Goal: Complete application form: Complete application form

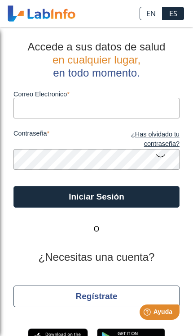
click at [29, 107] on input "Correo Electronico" at bounding box center [96, 108] width 166 height 20
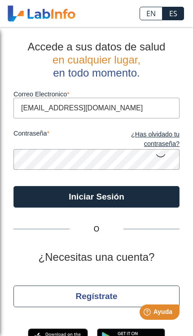
type input "[EMAIL_ADDRESS][DOMAIN_NAME]"
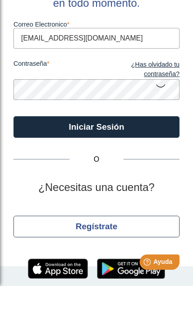
click at [57, 166] on button "Iniciar Sesión" at bounding box center [96, 177] width 166 height 22
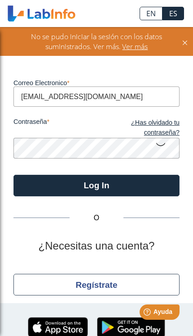
scroll to position [32, 0]
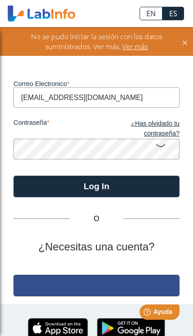
click at [112, 288] on button "Regístrate" at bounding box center [96, 285] width 166 height 22
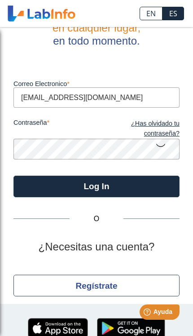
scroll to position [30, 0]
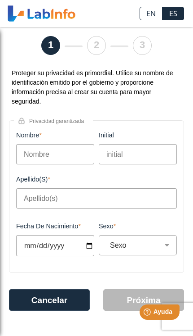
click at [34, 152] on input "Nombre" at bounding box center [55, 154] width 78 height 20
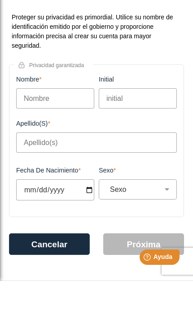
type input "[PERSON_NAME]"
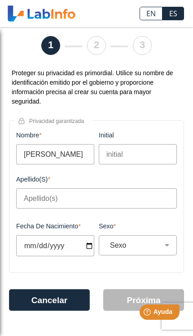
click at [27, 198] on input "Apellido(s)" at bounding box center [96, 198] width 161 height 20
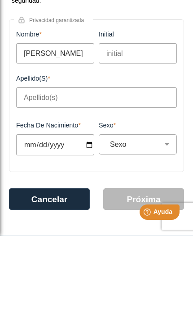
type input "[PERSON_NAME]"
type input "[DATE]"
select select
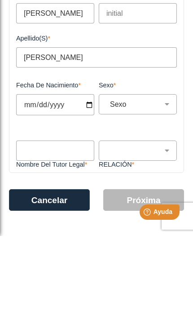
scroll to position [72, 0]
click at [63, 206] on input "[DATE]" at bounding box center [55, 204] width 78 height 21
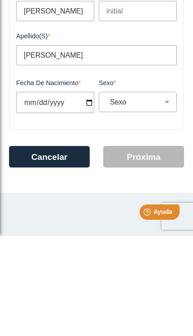
type input "[DATE]"
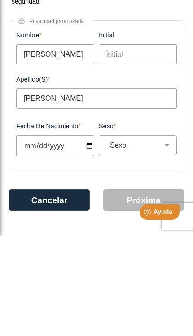
scroll to position [30, 0]
click at [150, 242] on select "Sexo Masculino Femenino" at bounding box center [142, 245] width 70 height 9
select select "F"
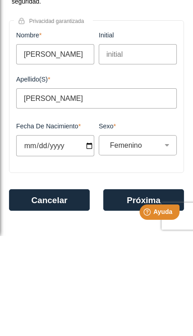
click at [133, 289] on button "Próxima" at bounding box center [143, 300] width 81 height 22
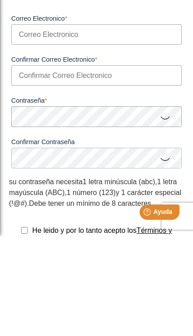
click at [28, 128] on input "Correo Electronico" at bounding box center [96, 134] width 171 height 20
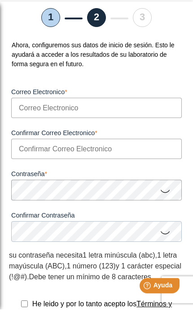
type input "[EMAIL_ADDRESS][DOMAIN_NAME]"
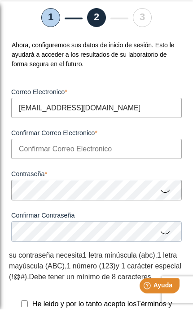
type input "[EMAIL_ADDRESS][DOMAIN_NAME]"
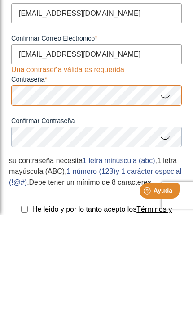
click at [169, 208] on icon at bounding box center [165, 217] width 11 height 18
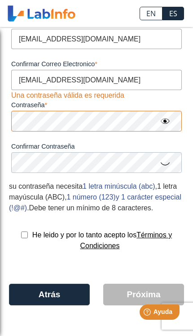
scroll to position [138, 0]
click at [170, 154] on icon at bounding box center [165, 163] width 11 height 18
click at [21, 237] on input "checkbox" at bounding box center [24, 234] width 7 height 7
checkbox input "true"
click at [170, 113] on icon at bounding box center [165, 121] width 11 height 16
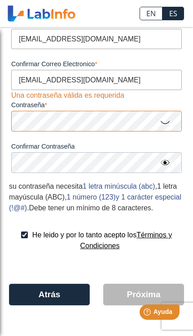
click at [22, 300] on button "Atrás" at bounding box center [49, 294] width 81 height 22
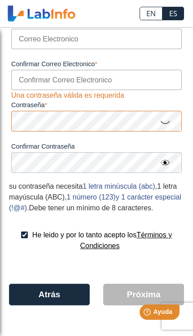
scroll to position [45, 0]
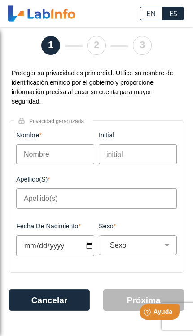
click at [37, 144] on input "Nombre" at bounding box center [55, 154] width 78 height 20
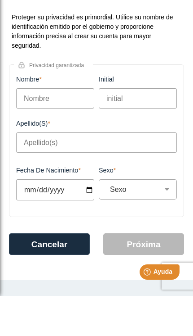
type input "[PERSON_NAME]"
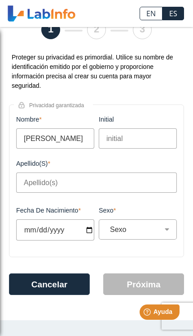
scroll to position [30, 0]
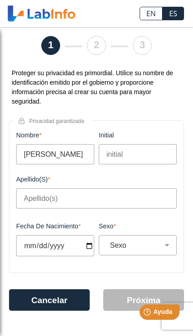
click at [29, 195] on input "Apellido(s)" at bounding box center [96, 198] width 161 height 20
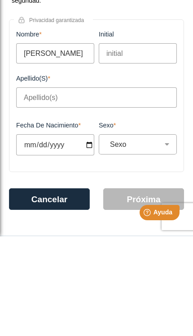
type input "[PERSON_NAME]"
type input "[DATE]"
select select
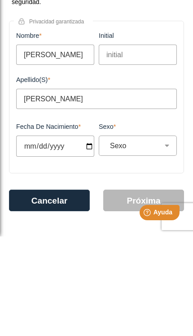
click at [58, 241] on input "[DATE]" at bounding box center [55, 245] width 78 height 21
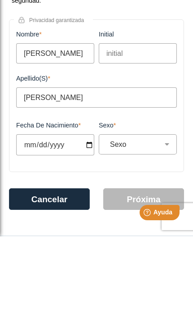
type input "[DATE]"
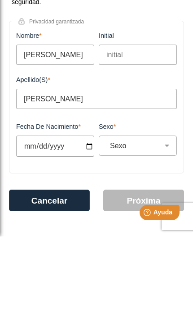
click at [133, 241] on select "Sexo Masculino Femenino" at bounding box center [142, 245] width 70 height 9
select select "F"
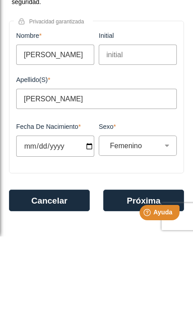
click at [134, 291] on button "Próxima" at bounding box center [143, 300] width 81 height 22
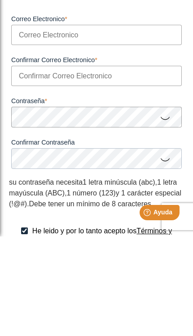
click at [40, 129] on input "Correo Electronico" at bounding box center [96, 134] width 171 height 20
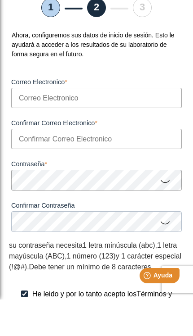
type input "[EMAIL_ADDRESS][DOMAIN_NAME]"
click at [27, 165] on input "Confirmar Correo Electronico" at bounding box center [96, 175] width 171 height 20
type input "[EMAIL_ADDRESS][DOMAIN_NAME]"
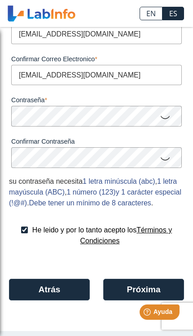
scroll to position [138, 0]
click at [137, 292] on button "Próxima" at bounding box center [143, 289] width 81 height 22
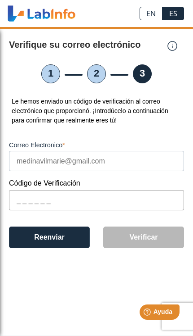
scroll to position [0, 0]
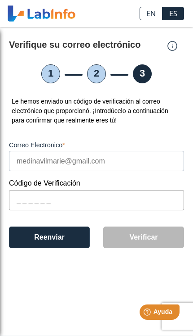
click at [27, 202] on input "text" at bounding box center [96, 200] width 175 height 20
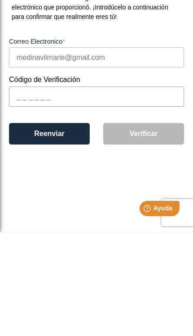
click at [21, 190] on input "text" at bounding box center [96, 200] width 175 height 20
paste input "AE5976"
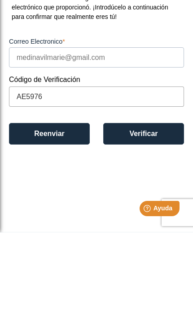
type input "AE5976"
click at [151, 226] on button "Verificar" at bounding box center [143, 237] width 81 height 22
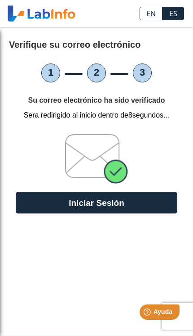
click at [105, 197] on button "Iniciar Sesión" at bounding box center [97, 203] width 162 height 22
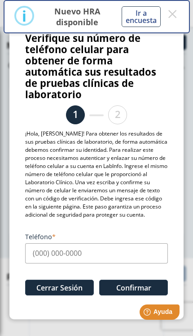
click at [178, 11] on button "×" at bounding box center [172, 14] width 13 height 16
click at [76, 251] on input "Teléfono" at bounding box center [96, 253] width 143 height 20
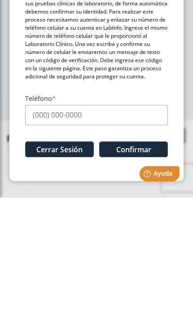
type input "[PHONE_NUMBER]"
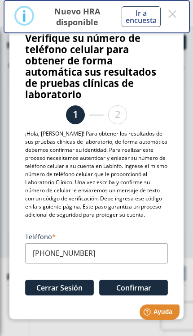
click at [139, 289] on button "Confirmar" at bounding box center [133, 287] width 69 height 16
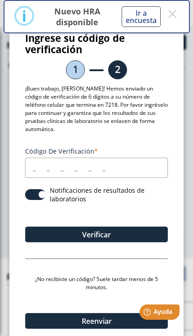
click at [151, 17] on button "Ir a encuesta" at bounding box center [141, 16] width 39 height 21
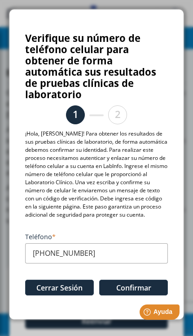
click at [133, 291] on button "Confirmar" at bounding box center [133, 287] width 69 height 16
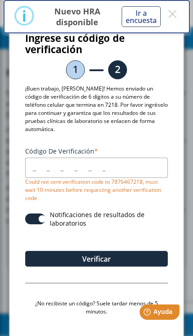
click at [38, 158] on input "Código de verificación" at bounding box center [96, 167] width 143 height 20
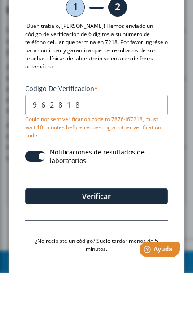
type input "962818"
click at [123, 251] on button "Verificar" at bounding box center [96, 259] width 143 height 16
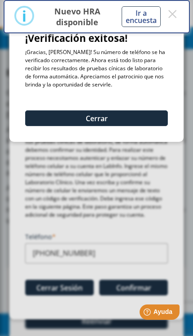
click at [76, 116] on button "Cerrar" at bounding box center [96, 118] width 143 height 16
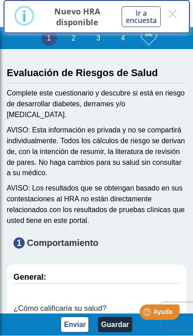
click at [178, 9] on button "×" at bounding box center [172, 14] width 13 height 16
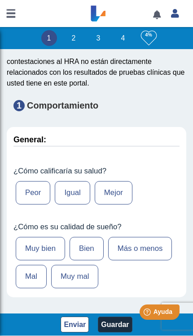
scroll to position [141, 0]
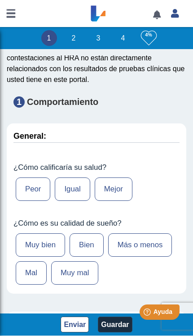
click at [123, 188] on label "Mejor" at bounding box center [114, 188] width 38 height 23
click at [0, 0] on input "Mejor" at bounding box center [0, 0] width 0 height 0
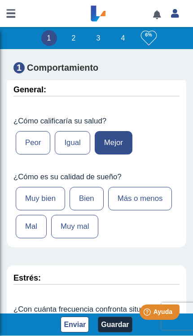
scroll to position [188, 0]
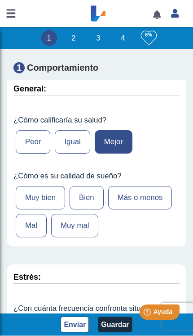
click at [156, 196] on label "Más o menos" at bounding box center [140, 197] width 64 height 23
click at [0, 0] on input "Más o menos" at bounding box center [0, 0] width 0 height 0
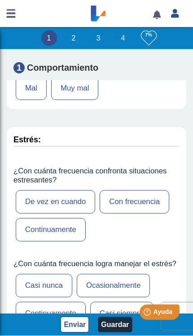
scroll to position [326, 0]
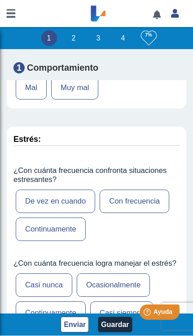
click at [155, 195] on label "Con frecuencia" at bounding box center [135, 200] width 70 height 23
click at [0, 0] on input "Con frecuencia" at bounding box center [0, 0] width 0 height 0
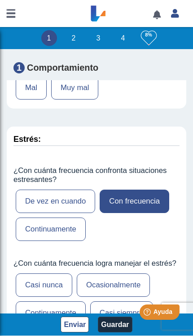
click at [37, 200] on label "De vez en cuando" at bounding box center [56, 200] width 80 height 23
click at [0, 0] on input "De vez en cuando" at bounding box center [0, 0] width 0 height 0
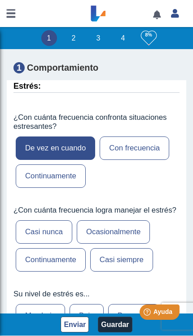
scroll to position [380, 0]
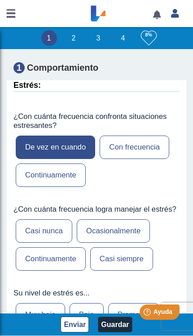
click at [140, 261] on label "Casi siempre" at bounding box center [121, 258] width 63 height 23
click at [0, 0] on input "Casi siempre" at bounding box center [0, 0] width 0 height 0
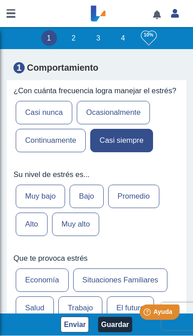
scroll to position [501, 0]
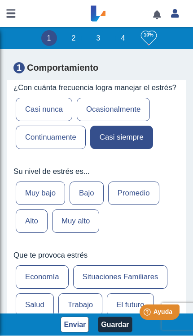
click at [88, 188] on label "Bajo" at bounding box center [87, 192] width 34 height 23
click at [0, 0] on input "Bajo" at bounding box center [0, 0] width 0 height 0
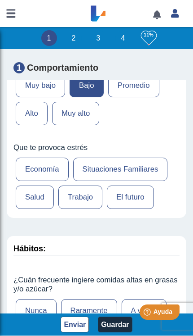
scroll to position [609, 0]
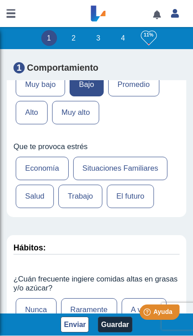
click at [36, 167] on label "Economía" at bounding box center [42, 168] width 53 height 23
click at [0, 0] on input "Economía" at bounding box center [0, 0] width 0 height 0
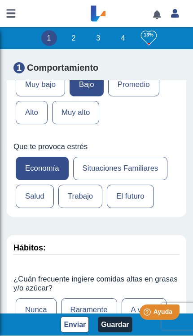
click at [82, 197] on label "Trabajo" at bounding box center [80, 195] width 44 height 23
click at [0, 0] on input "Trabajo" at bounding box center [0, 0] width 0 height 0
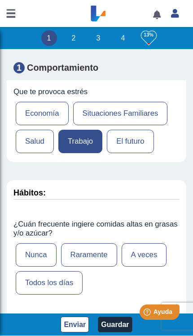
scroll to position [665, 0]
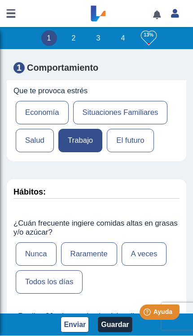
click at [38, 114] on label "Economía" at bounding box center [42, 112] width 53 height 23
click at [0, 0] on input "Economía" at bounding box center [0, 0] width 0 height 0
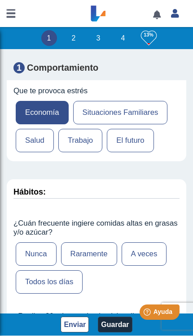
click at [87, 142] on label "Trabajo" at bounding box center [80, 140] width 44 height 23
click at [0, 0] on input "Trabajo" at bounding box center [0, 0] width 0 height 0
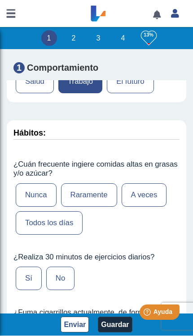
scroll to position [729, 0]
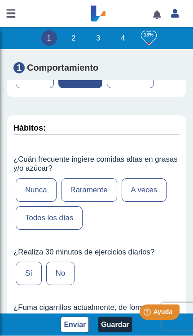
click at [86, 187] on label "Raramente" at bounding box center [89, 189] width 56 height 23
click at [0, 0] on input "Raramente" at bounding box center [0, 0] width 0 height 0
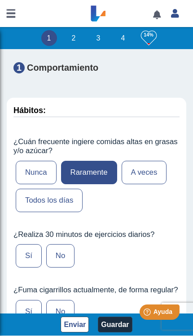
scroll to position [770, 0]
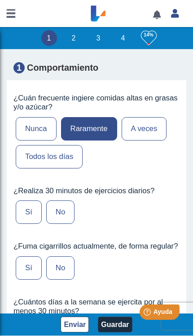
click at [61, 210] on label "No" at bounding box center [60, 211] width 28 height 23
click at [0, 0] on input "No" at bounding box center [0, 0] width 0 height 0
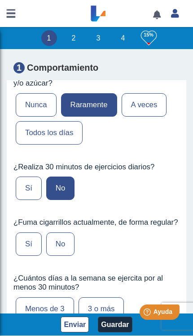
scroll to position [826, 0]
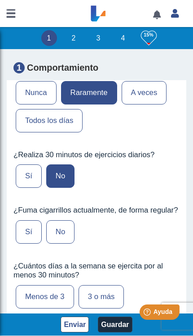
click at [66, 231] on label "No" at bounding box center [60, 231] width 28 height 23
click at [0, 0] on input "No" at bounding box center [0, 0] width 0 height 0
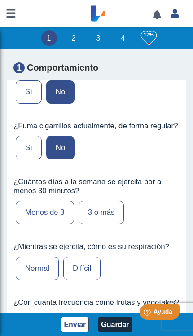
scroll to position [911, 0]
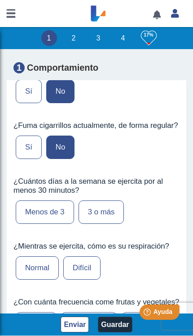
click at [99, 218] on label "3 o más" at bounding box center [102, 211] width 46 height 23
click at [0, 0] on input "3 o más" at bounding box center [0, 0] width 0 height 0
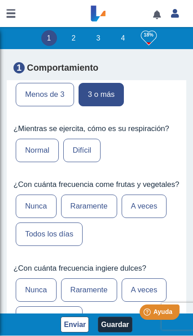
scroll to position [1029, 0]
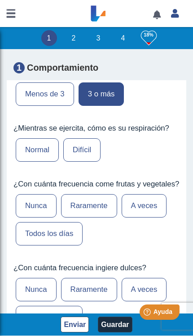
click at [37, 150] on label "Normal" at bounding box center [37, 149] width 43 height 23
click at [0, 0] on input "Normal" at bounding box center [0, 0] width 0 height 0
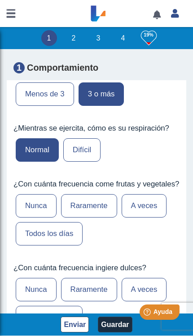
click at [156, 217] on label "A veces" at bounding box center [144, 205] width 45 height 23
click at [0, 0] on input "A veces" at bounding box center [0, 0] width 0 height 0
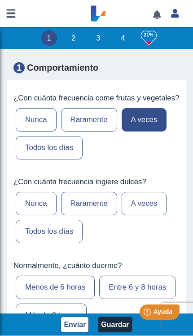
scroll to position [1116, 0]
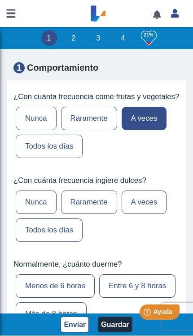
click at [31, 214] on label "Nunca" at bounding box center [36, 201] width 41 height 23
click at [0, 0] on input "Nunca" at bounding box center [0, 0] width 0 height 0
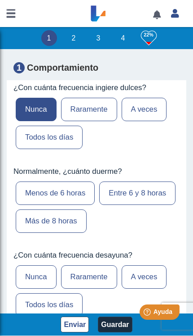
scroll to position [1209, 0]
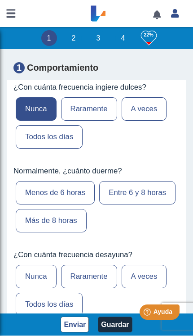
click at [44, 204] on label "Menos de 6 horas" at bounding box center [55, 192] width 79 height 23
click at [0, 0] on input "Menos de 6 horas" at bounding box center [0, 0] width 0 height 0
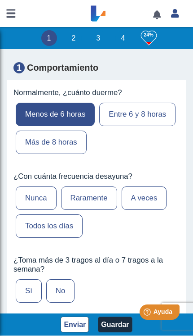
scroll to position [1289, 0]
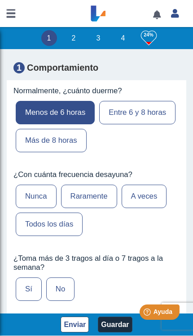
click at [31, 208] on label "Nunca" at bounding box center [36, 195] width 41 height 23
click at [0, 0] on input "Nunca" at bounding box center [0, 0] width 0 height 0
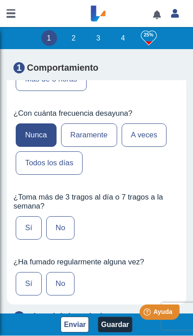
scroll to position [1353, 0]
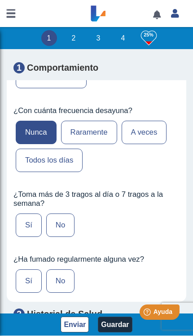
click at [65, 237] on label "No" at bounding box center [60, 224] width 28 height 23
click at [0, 0] on input "No" at bounding box center [0, 0] width 0 height 0
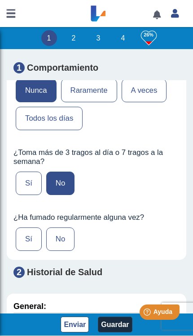
scroll to position [1400, 0]
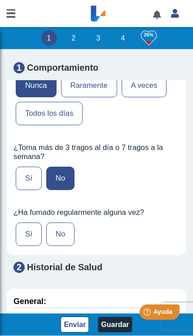
click at [64, 246] on label "No" at bounding box center [60, 233] width 28 height 23
click at [0, 0] on input "No" at bounding box center [0, 0] width 0 height 0
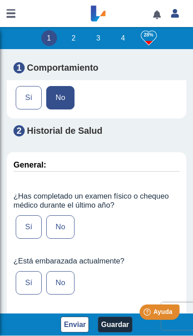
scroll to position [1536, 0]
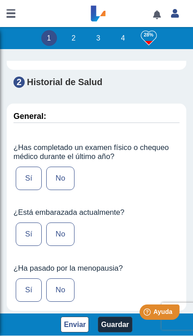
click at [30, 190] on label "Sí" at bounding box center [29, 177] width 26 height 23
click at [0, 0] on input "Sí" at bounding box center [0, 0] width 0 height 0
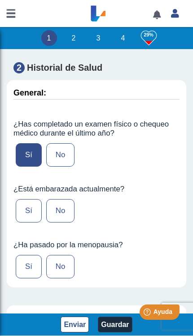
click at [63, 222] on label "No" at bounding box center [60, 210] width 28 height 23
click at [0, 0] on input "No" at bounding box center [0, 0] width 0 height 0
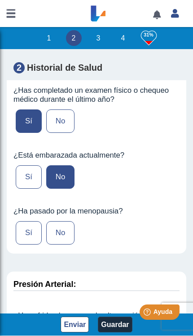
scroll to position [1645, 0]
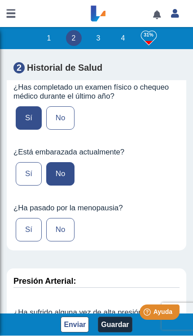
click at [26, 241] on label "Sí" at bounding box center [29, 229] width 26 height 23
click at [0, 0] on input "Sí" at bounding box center [0, 0] width 0 height 0
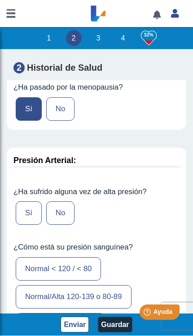
scroll to position [1767, 0]
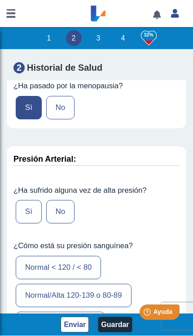
click at [31, 223] on label "Sí" at bounding box center [29, 211] width 26 height 23
click at [0, 0] on input "Sí" at bounding box center [0, 0] width 0 height 0
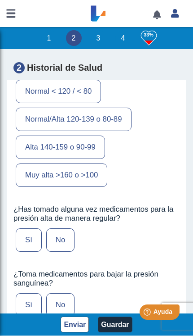
scroll to position [1942, 0]
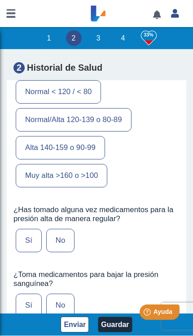
click at [39, 131] on label "Normal/Alta 120-139 o 80-89" at bounding box center [74, 119] width 116 height 23
click at [0, 0] on input "Normal/Alta 120-139 o 80-89" at bounding box center [0, 0] width 0 height 0
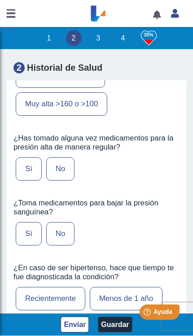
scroll to position [2014, 0]
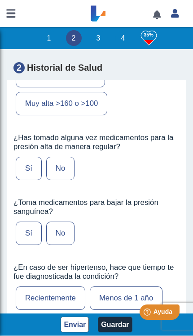
click at [32, 180] on label "Sí" at bounding box center [29, 168] width 26 height 23
click at [0, 0] on input "Sí" at bounding box center [0, 0] width 0 height 0
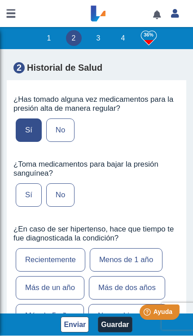
scroll to position [2054, 0]
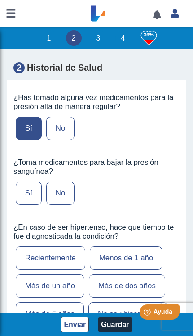
click at [61, 205] on label "No" at bounding box center [60, 192] width 28 height 23
click at [0, 0] on input "No" at bounding box center [0, 0] width 0 height 0
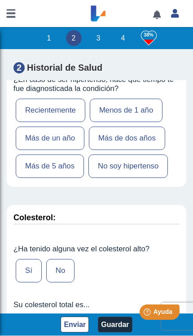
scroll to position [2204, 0]
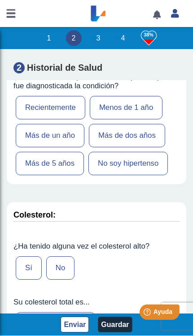
click at [40, 175] on label "Más de 5 años" at bounding box center [50, 163] width 68 height 23
click at [0, 0] on input "Más de 5 años" at bounding box center [0, 0] width 0 height 0
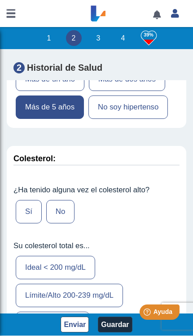
click at [63, 223] on label "No" at bounding box center [60, 211] width 28 height 23
click at [0, 0] on input "No" at bounding box center [0, 0] width 0 height 0
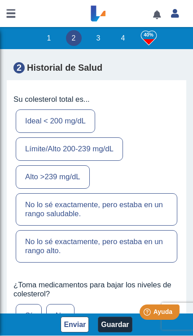
scroll to position [2407, 0]
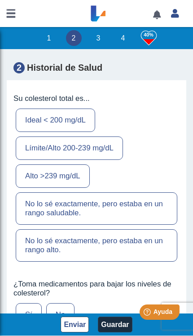
click at [48, 224] on label "No lo sé exactamente, pero estaba en un rango saludable." at bounding box center [97, 208] width 162 height 32
click at [0, 0] on input "No lo sé exactamente, pero estaba en un rango saludable." at bounding box center [0, 0] width 0 height 0
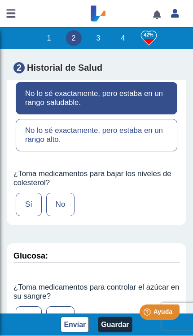
scroll to position [2518, 0]
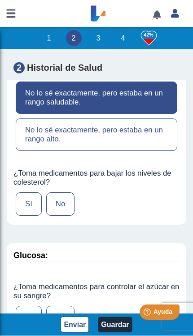
click at [56, 215] on label "No" at bounding box center [60, 203] width 28 height 23
click at [0, 0] on input "No" at bounding box center [0, 0] width 0 height 0
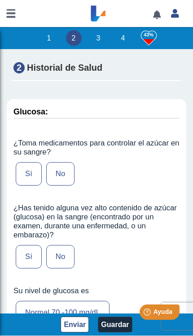
scroll to position [2663, 0]
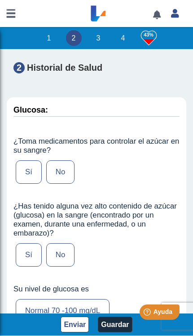
click at [64, 183] on label "No" at bounding box center [60, 171] width 28 height 23
click at [0, 0] on input "No" at bounding box center [0, 0] width 0 height 0
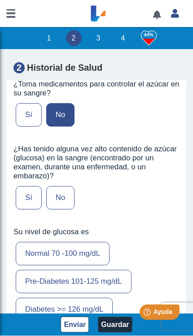
scroll to position [2721, 0]
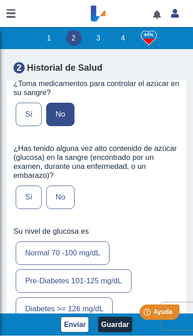
click at [64, 209] on label "No" at bounding box center [60, 196] width 28 height 23
click at [0, 0] on input "No" at bounding box center [0, 0] width 0 height 0
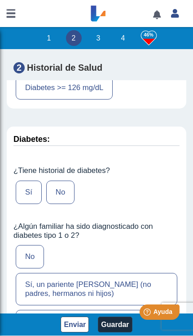
scroll to position [2944, 0]
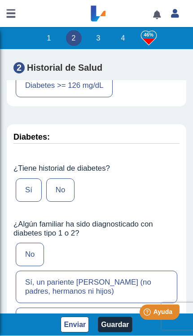
click at [61, 201] on label "No" at bounding box center [60, 189] width 28 height 23
click at [0, 0] on input "No" at bounding box center [0, 0] width 0 height 0
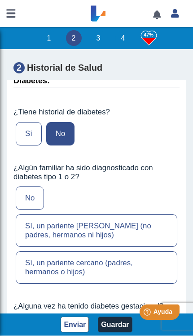
click at [31, 210] on label "No" at bounding box center [30, 197] width 28 height 23
click at [0, 0] on input "No" at bounding box center [0, 0] width 0 height 0
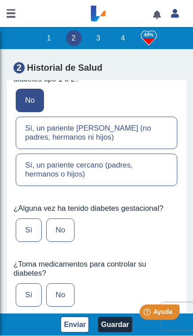
click at [61, 242] on label "No" at bounding box center [60, 229] width 28 height 23
click at [0, 0] on input "No" at bounding box center [0, 0] width 0 height 0
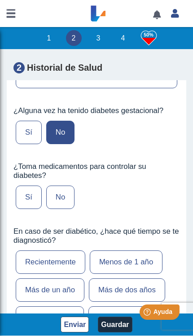
scroll to position [3197, 0]
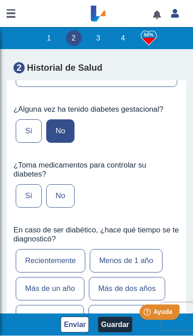
click at [65, 207] on label "No" at bounding box center [60, 195] width 28 height 23
click at [0, 0] on input "No" at bounding box center [0, 0] width 0 height 0
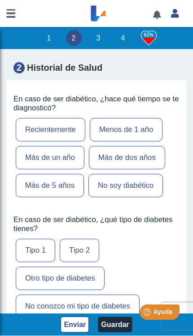
scroll to position [3329, 0]
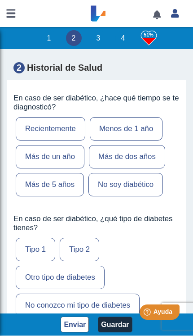
click at [157, 196] on label "No soy diabético" at bounding box center [126, 184] width 75 height 23
click at [0, 0] on input "No soy diabético" at bounding box center [0, 0] width 0 height 0
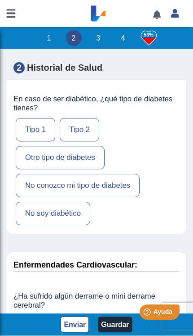
scroll to position [3449, 0]
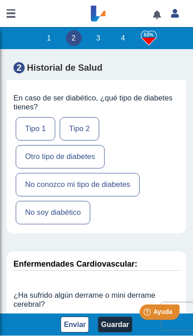
click at [36, 224] on label "No soy diabético" at bounding box center [53, 212] width 75 height 23
click at [0, 0] on input "No soy diabético" at bounding box center [0, 0] width 0 height 0
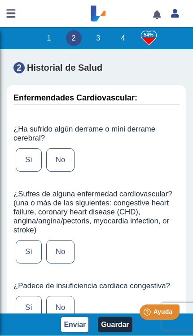
scroll to position [3618, 0]
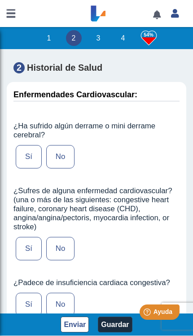
click at [60, 168] on label "No" at bounding box center [60, 156] width 28 height 23
click at [0, 0] on input "No" at bounding box center [0, 0] width 0 height 0
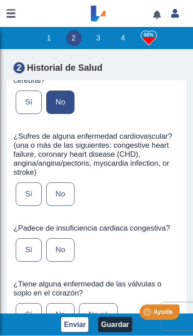
click at [66, 206] on label "No" at bounding box center [60, 193] width 28 height 23
click at [0, 0] on input "No" at bounding box center [0, 0] width 0 height 0
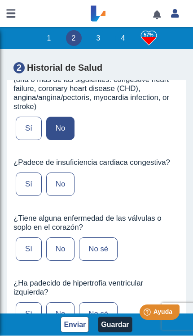
click at [66, 196] on label "No" at bounding box center [60, 183] width 28 height 23
click at [0, 0] on input "No" at bounding box center [0, 0] width 0 height 0
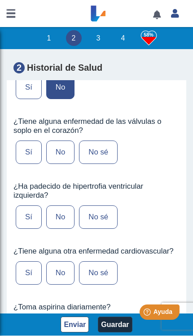
scroll to position [3835, 0]
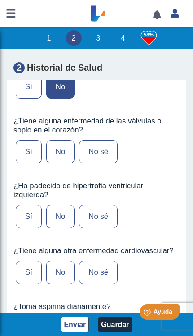
click at [56, 163] on label "No" at bounding box center [60, 151] width 28 height 23
click at [0, 0] on input "No" at bounding box center [0, 0] width 0 height 0
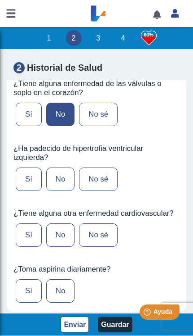
scroll to position [3887, 0]
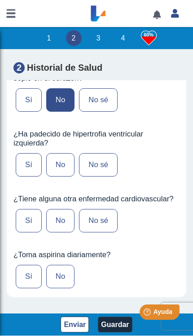
click at [65, 176] on label "No" at bounding box center [60, 164] width 28 height 23
click at [0, 0] on input "No" at bounding box center [0, 0] width 0 height 0
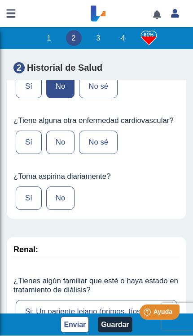
scroll to position [3967, 0]
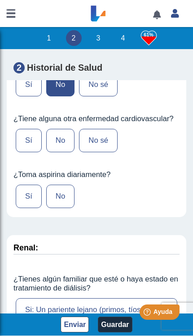
click at [64, 152] on label "No" at bounding box center [60, 140] width 28 height 23
click at [0, 0] on input "No" at bounding box center [0, 0] width 0 height 0
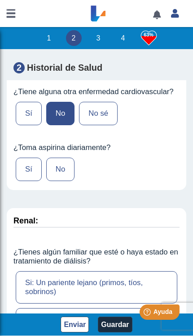
scroll to position [4000, 0]
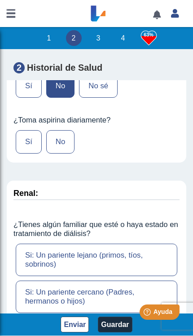
click at [61, 153] on label "No" at bounding box center [60, 141] width 28 height 23
click at [0, 0] on input "No" at bounding box center [0, 0] width 0 height 0
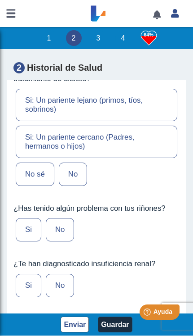
click at [35, 186] on label "No sé" at bounding box center [35, 173] width 39 height 23
click at [0, 0] on input "No sé" at bounding box center [0, 0] width 0 height 0
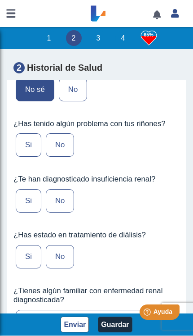
scroll to position [4267, 0]
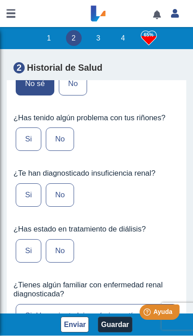
click at [72, 151] on label "No" at bounding box center [60, 138] width 28 height 23
click at [0, 0] on input "No" at bounding box center [0, 0] width 0 height 0
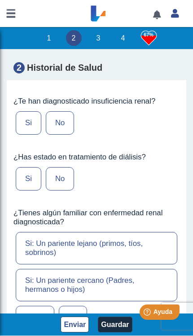
scroll to position [4348, 0]
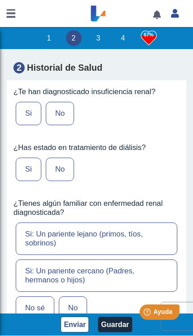
click at [63, 125] on label "No" at bounding box center [60, 113] width 28 height 23
click at [0, 0] on input "No" at bounding box center [0, 0] width 0 height 0
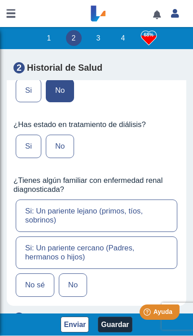
click at [62, 158] on label "No" at bounding box center [60, 145] width 28 height 23
click at [0, 0] on input "No" at bounding box center [0, 0] width 0 height 0
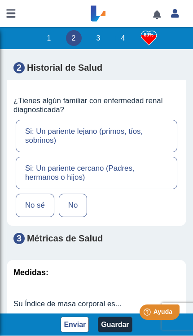
scroll to position [4465, 0]
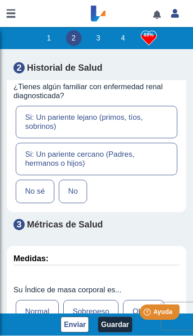
click at [69, 203] on label "No" at bounding box center [73, 190] width 28 height 23
click at [0, 0] on input "No" at bounding box center [0, 0] width 0 height 0
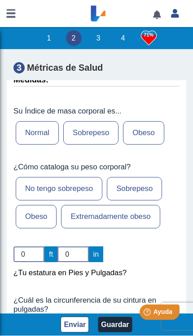
scroll to position [4642, 0]
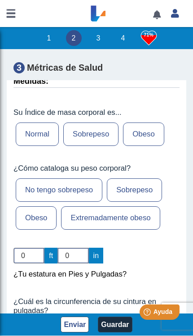
click at [45, 146] on label "Normal" at bounding box center [37, 133] width 43 height 23
click at [0, 0] on input "Normal" at bounding box center [0, 0] width 0 height 0
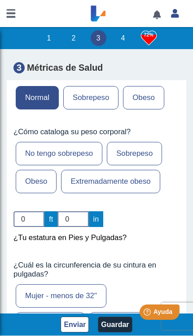
scroll to position [4682, 0]
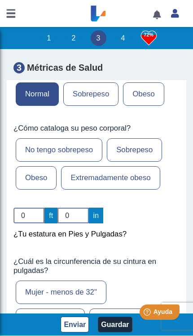
click at [40, 161] on label "No tengo sobrepeso" at bounding box center [59, 149] width 87 height 23
click at [0, 0] on input "No tengo sobrepeso" at bounding box center [0, 0] width 0 height 0
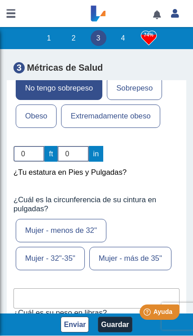
scroll to position [4752, 0]
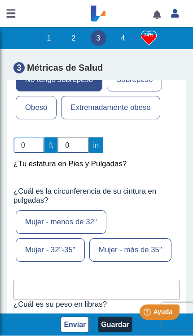
click at [25, 204] on app-hra "1 2 3 4 74% Evaluación de Riesgos de Salud Complete este cuestionario y descubr…" at bounding box center [96, 181] width 193 height 309
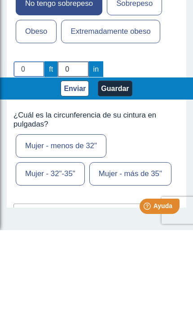
scroll to position [4723, 0]
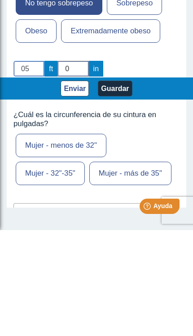
type input "05"
click at [76, 166] on input "0" at bounding box center [73, 174] width 31 height 16
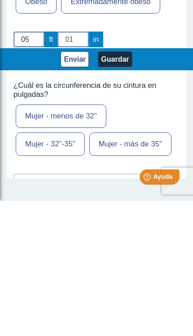
type input "0"
type input "10"
click at [31, 166] on input "05" at bounding box center [28, 174] width 31 height 16
type input "0"
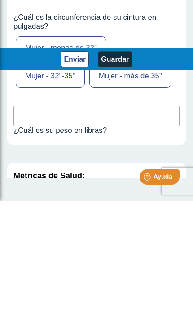
scroll to position [4789, 0]
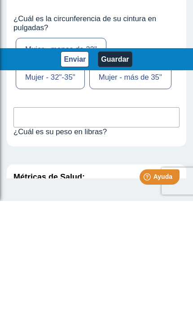
type input "5"
click at [35, 173] on label "Mujer - menos de 32"" at bounding box center [61, 184] width 91 height 23
click at [0, 0] on input "Mujer - menos de 32"" at bounding box center [0, 0] width 0 height 0
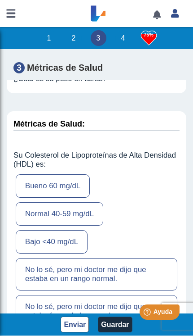
scroll to position [4978, 0]
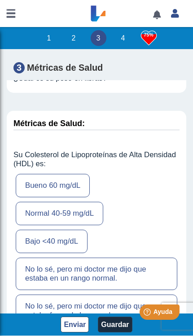
click at [30, 74] on input "text" at bounding box center [96, 64] width 166 height 20
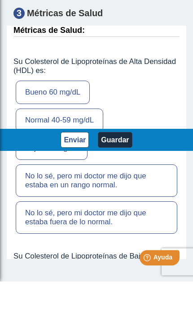
scroll to position [5022, 0]
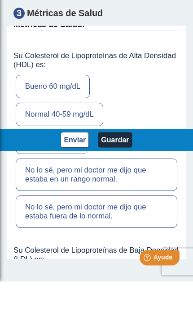
type input "154"
click at [124, 186] on button "Guardar" at bounding box center [115, 194] width 34 height 16
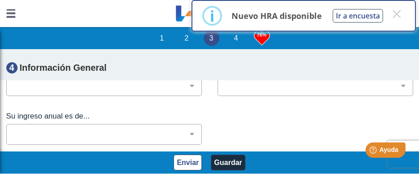
scroll to position [4563, 0]
